Goal: Task Accomplishment & Management: Manage account settings

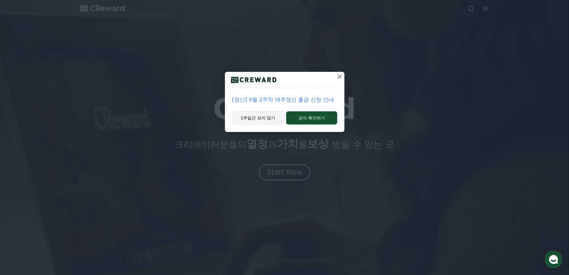
click at [267, 114] on button "1주일간 보지 않기" at bounding box center [258, 118] width 52 height 14
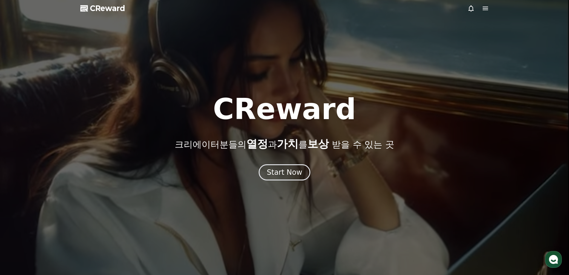
click at [550, 10] on div at bounding box center [284, 137] width 569 height 275
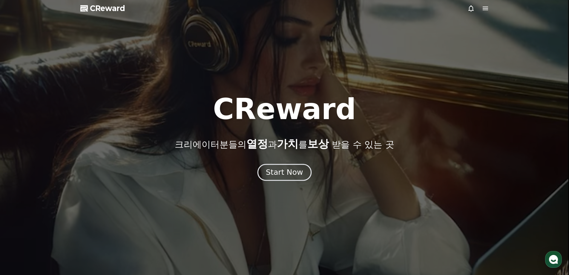
click at [276, 174] on div "Start Now" at bounding box center [284, 172] width 37 height 10
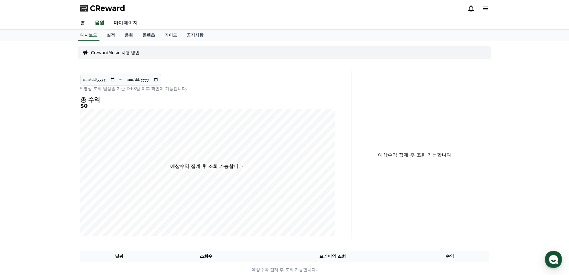
click at [127, 24] on link "마이페이지" at bounding box center [125, 23] width 33 height 13
select select "**********"
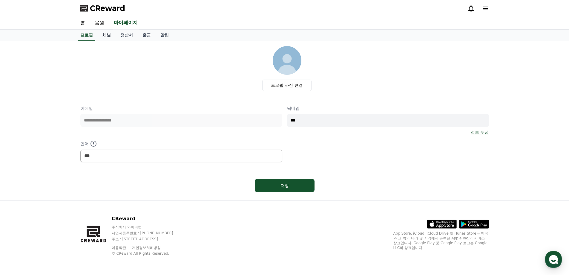
click at [109, 36] on link "채널" at bounding box center [107, 35] width 18 height 11
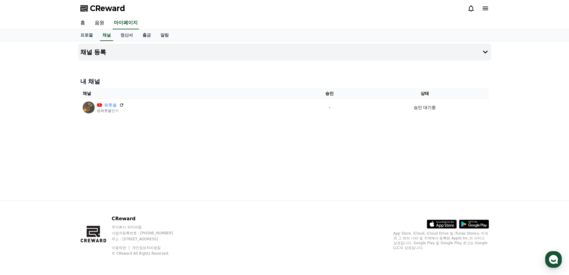
click at [177, 153] on div "채널 등록 내 채널 채널 승인 상태 화톳불 @화톳불인가 - 승인 대기중" at bounding box center [285, 120] width 418 height 159
